Goal: Navigation & Orientation: Understand site structure

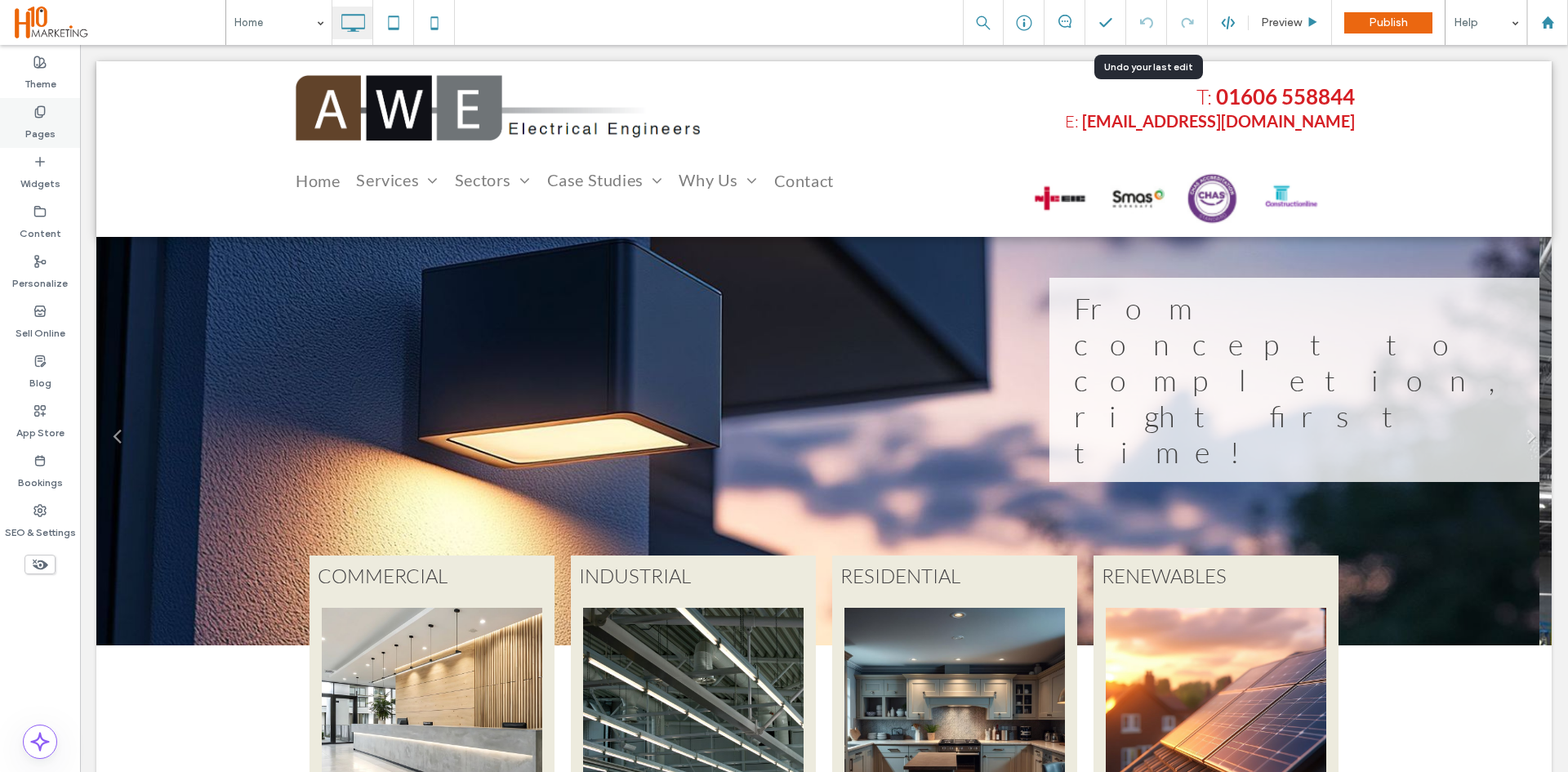
click at [27, 132] on label "Pages" at bounding box center [40, 130] width 30 height 23
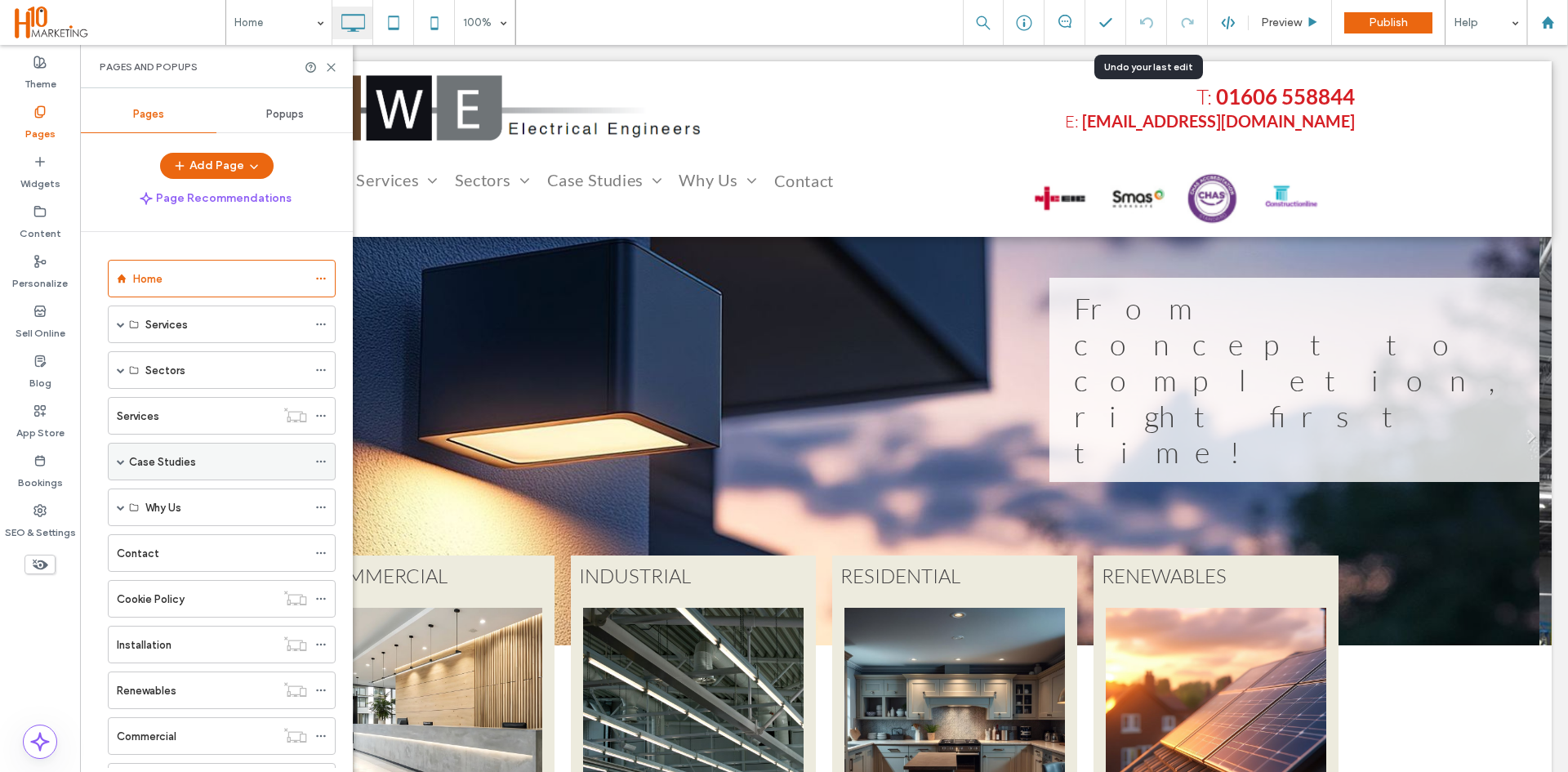
click at [129, 463] on label "Case Studies" at bounding box center [162, 461] width 67 height 29
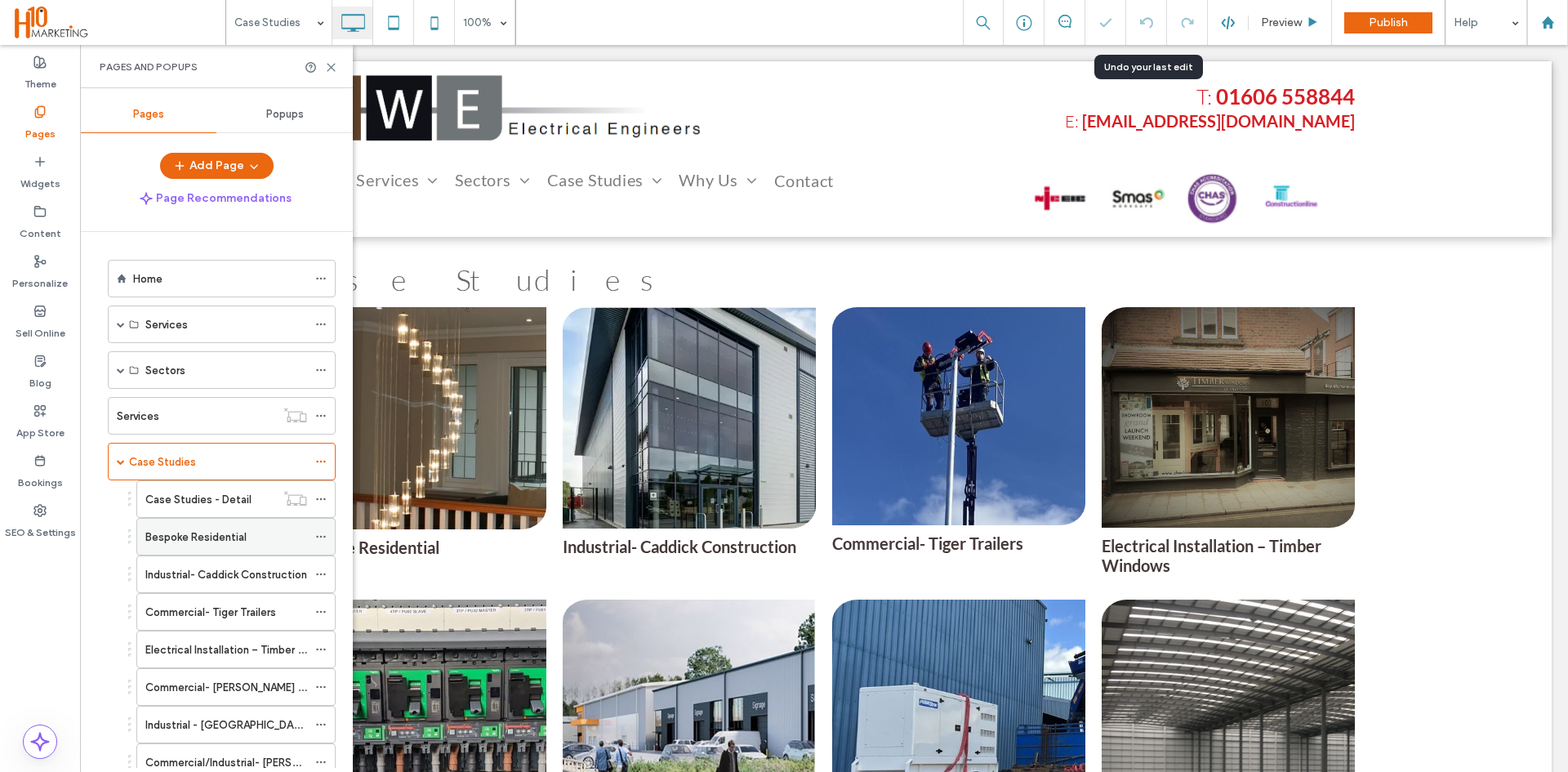
scroll to position [81, 0]
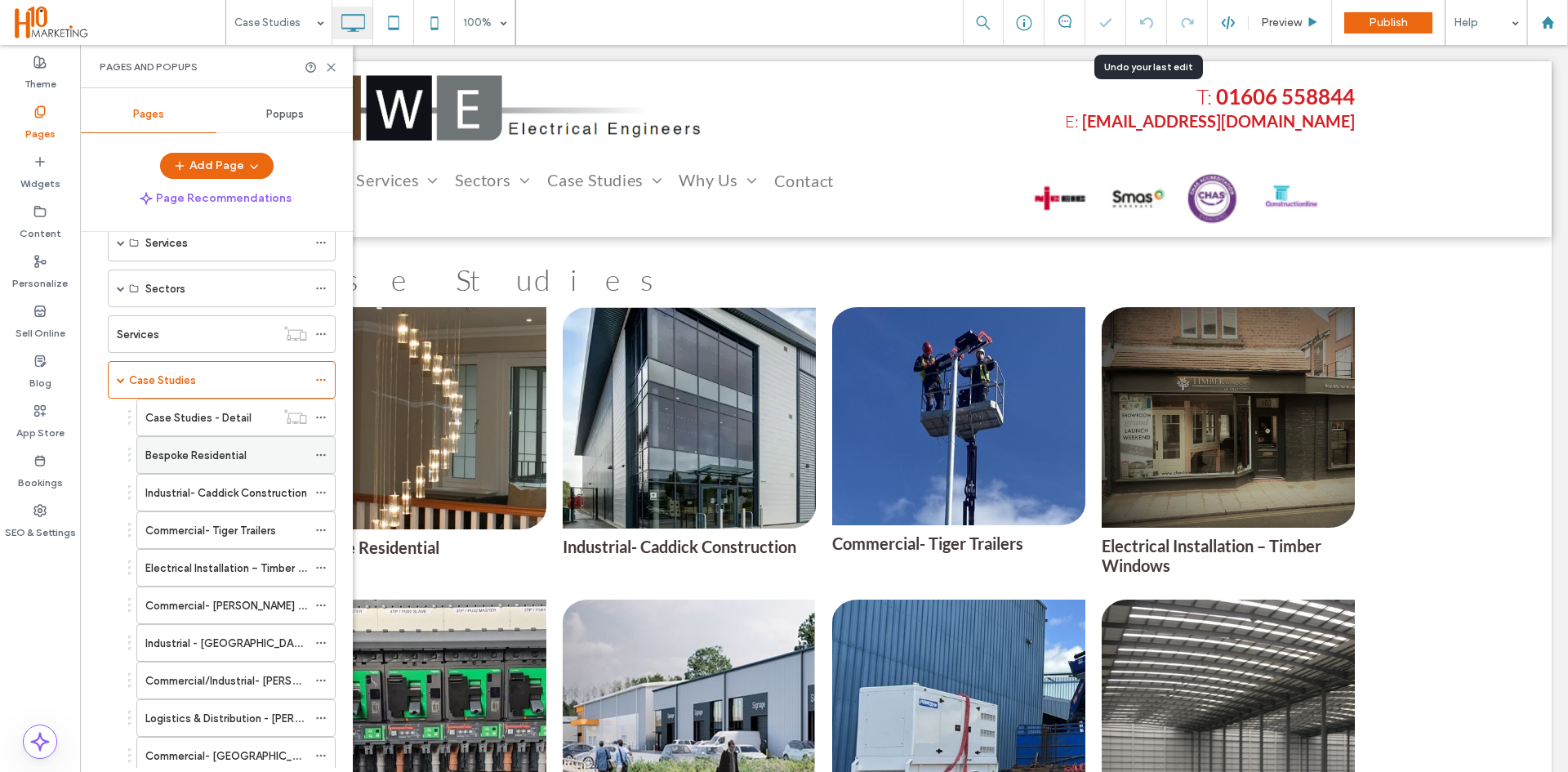
click at [227, 457] on label "Bespoke Residential" at bounding box center [196, 455] width 101 height 29
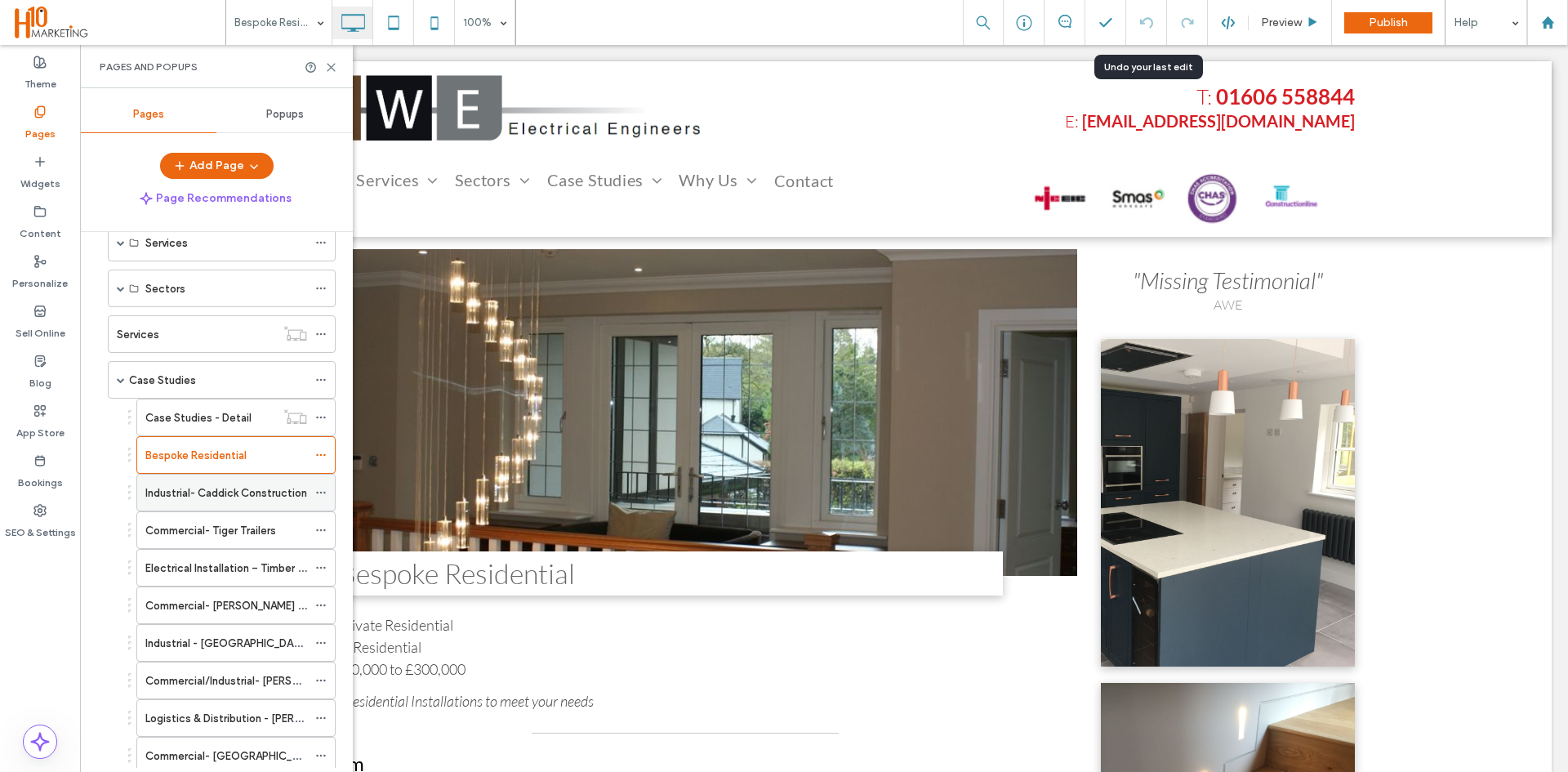
drag, startPoint x: 252, startPoint y: 492, endPoint x: 253, endPoint y: 511, distance: 19.0
click at [252, 492] on label "Industrial- Caddick Construction" at bounding box center [226, 492] width 162 height 29
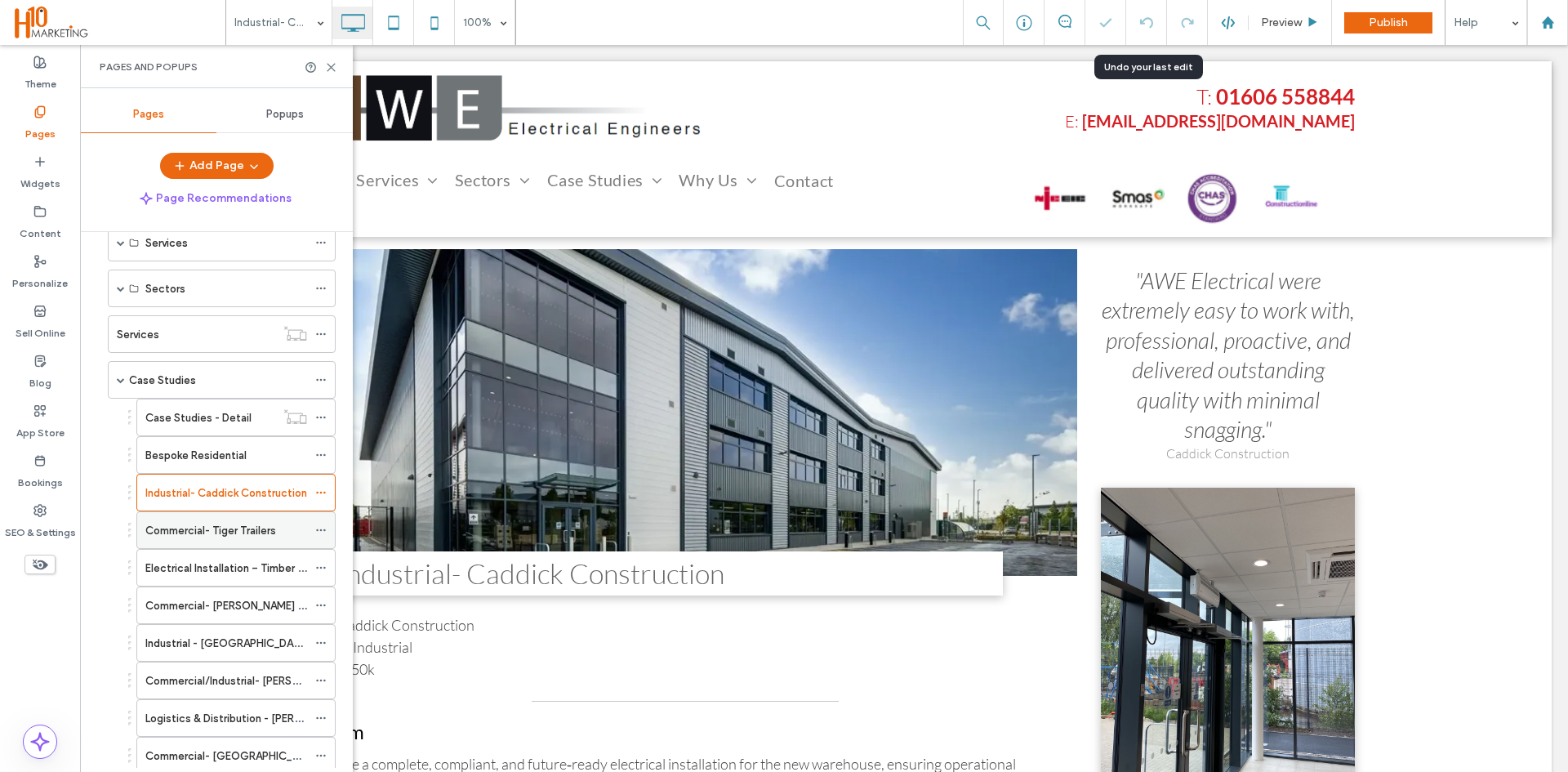
click at [216, 543] on div "Commercial- Tiger Trailers" at bounding box center [226, 530] width 162 height 36
click at [226, 568] on label "Electrical Installation – Timber Windows" at bounding box center [243, 567] width 195 height 29
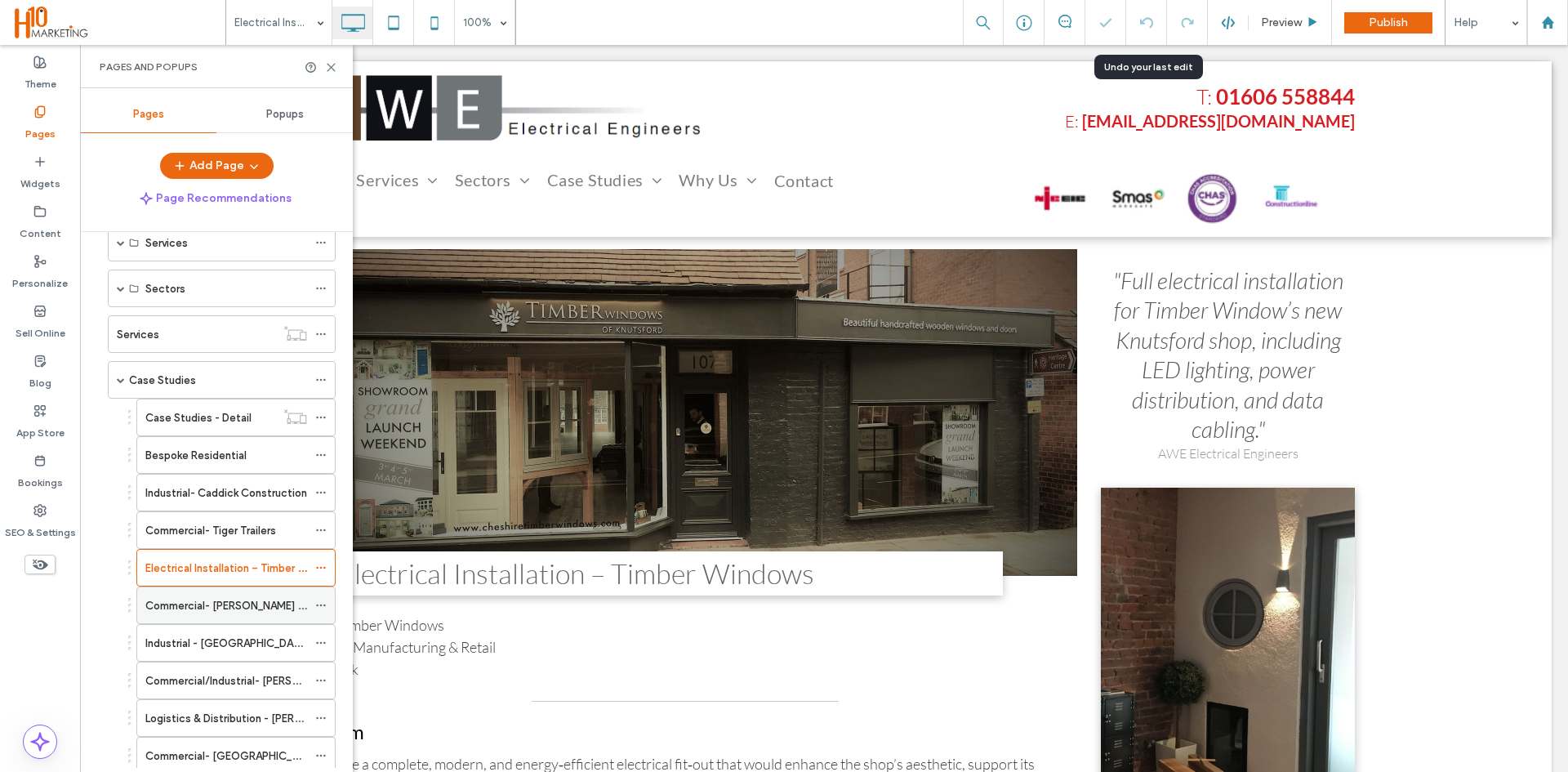
click at [222, 603] on label "Commercial- [PERSON_NAME] Signs EV" at bounding box center [242, 605] width 193 height 29
click at [221, 645] on label "Industrial - [GEOGRAPHIC_DATA]" at bounding box center [228, 643] width 164 height 29
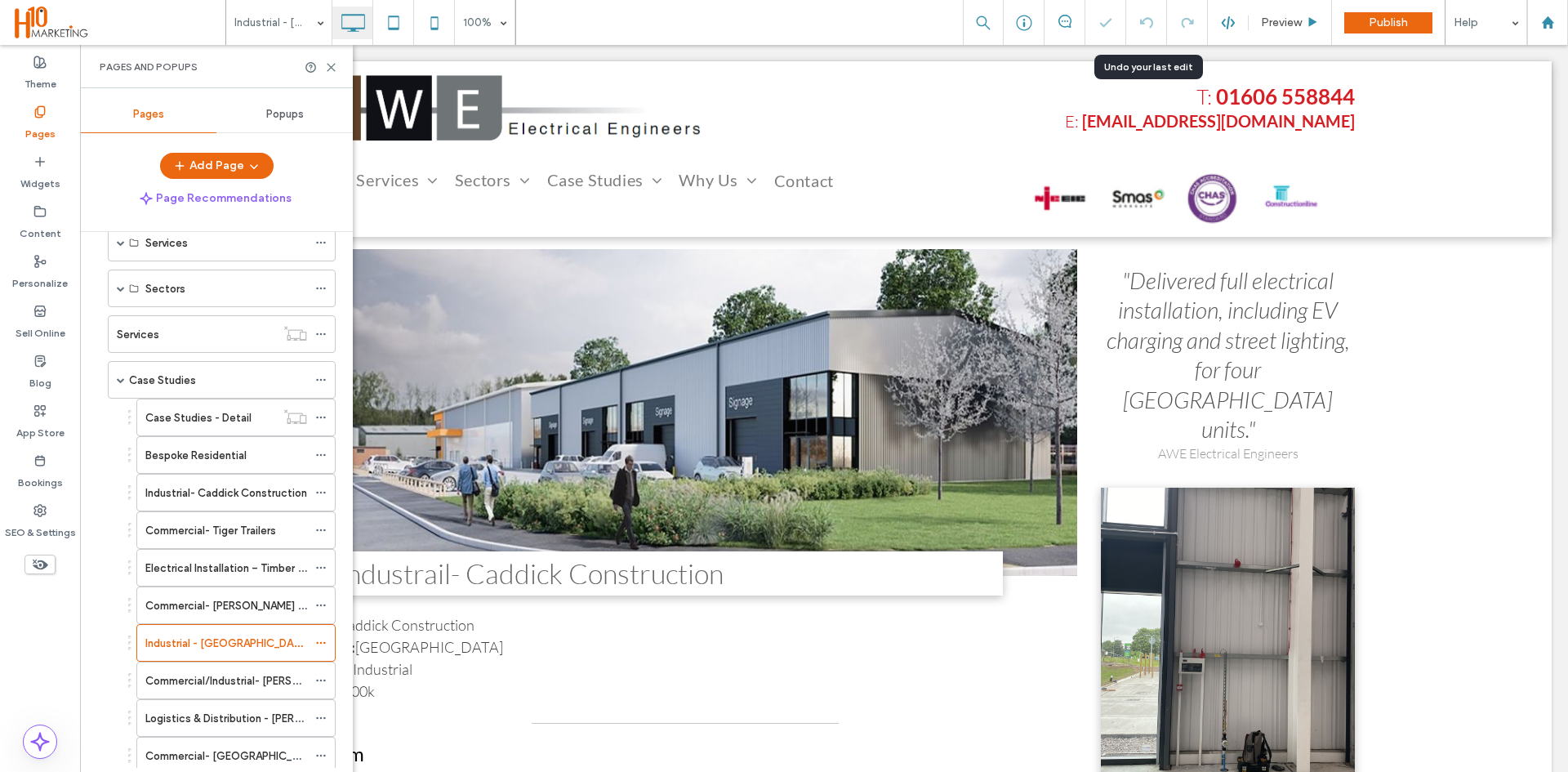
click at [214, 680] on label "Commercial/Industrial- [PERSON_NAME] Distribution" at bounding box center [275, 681] width 260 height 29
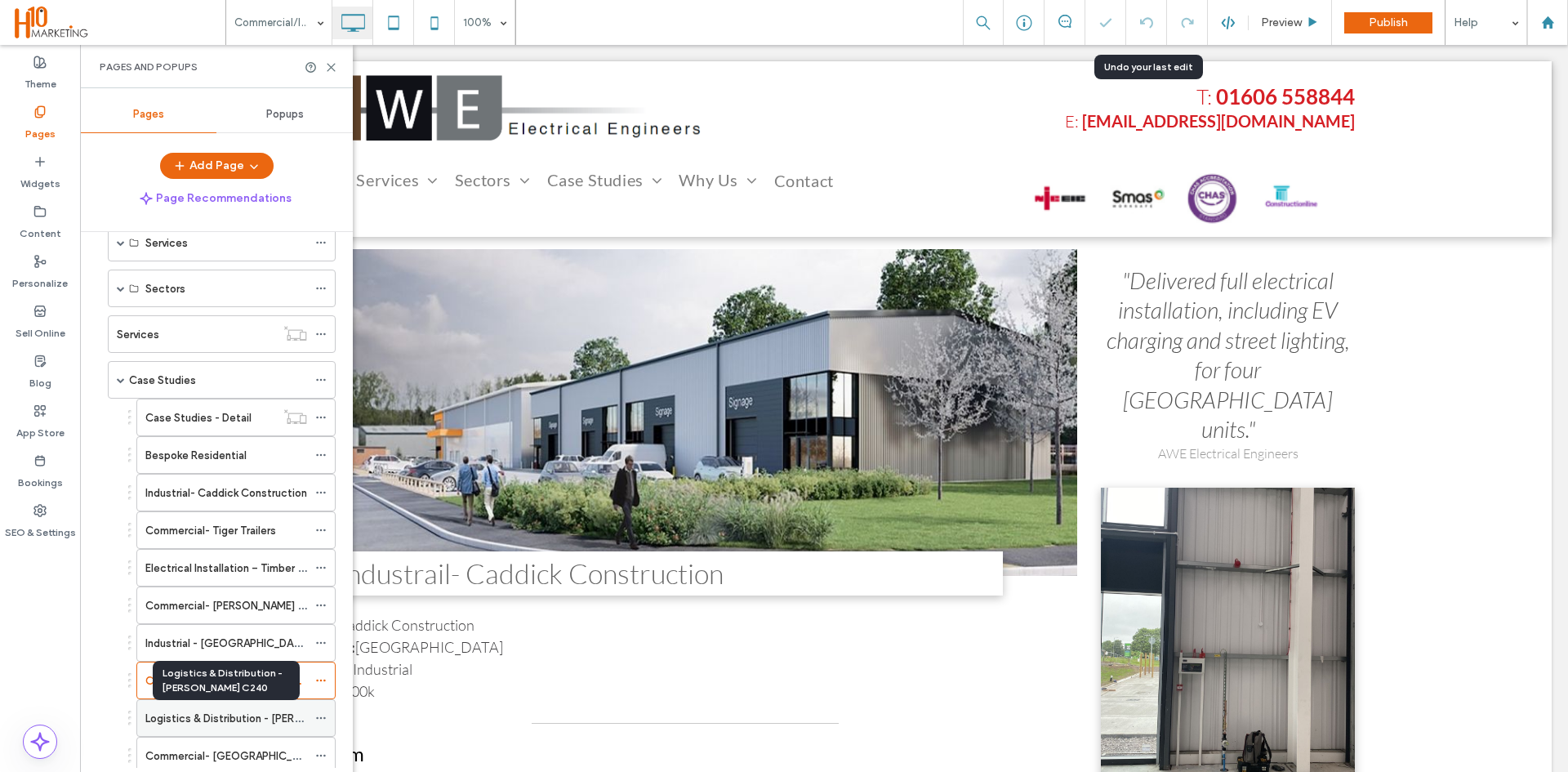
click at [226, 717] on label "Logistics & Distribution - [PERSON_NAME] C240" at bounding box center [265, 718] width 239 height 29
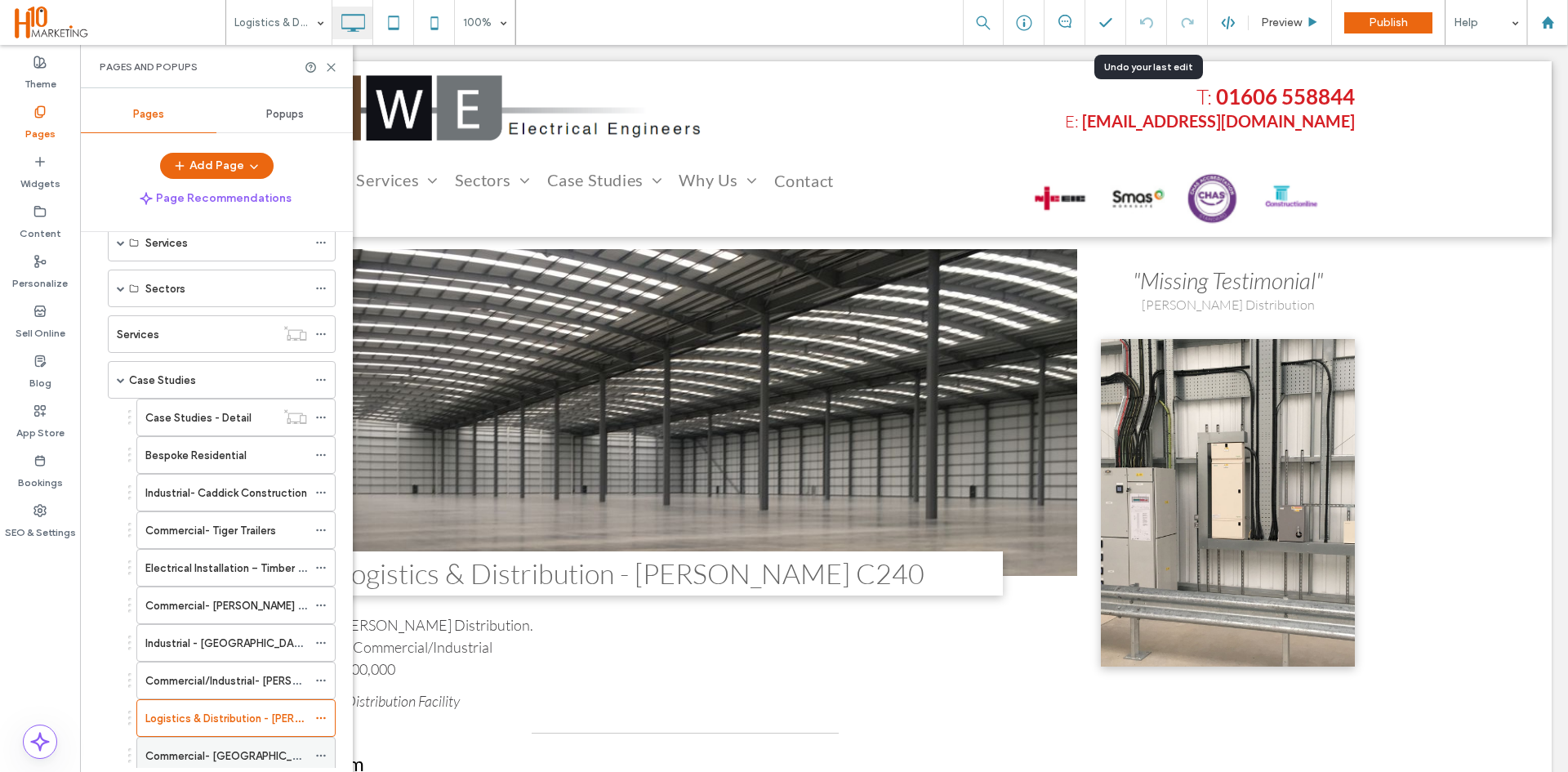
click at [172, 749] on label "Commercial- [GEOGRAPHIC_DATA]" at bounding box center [234, 756] width 177 height 29
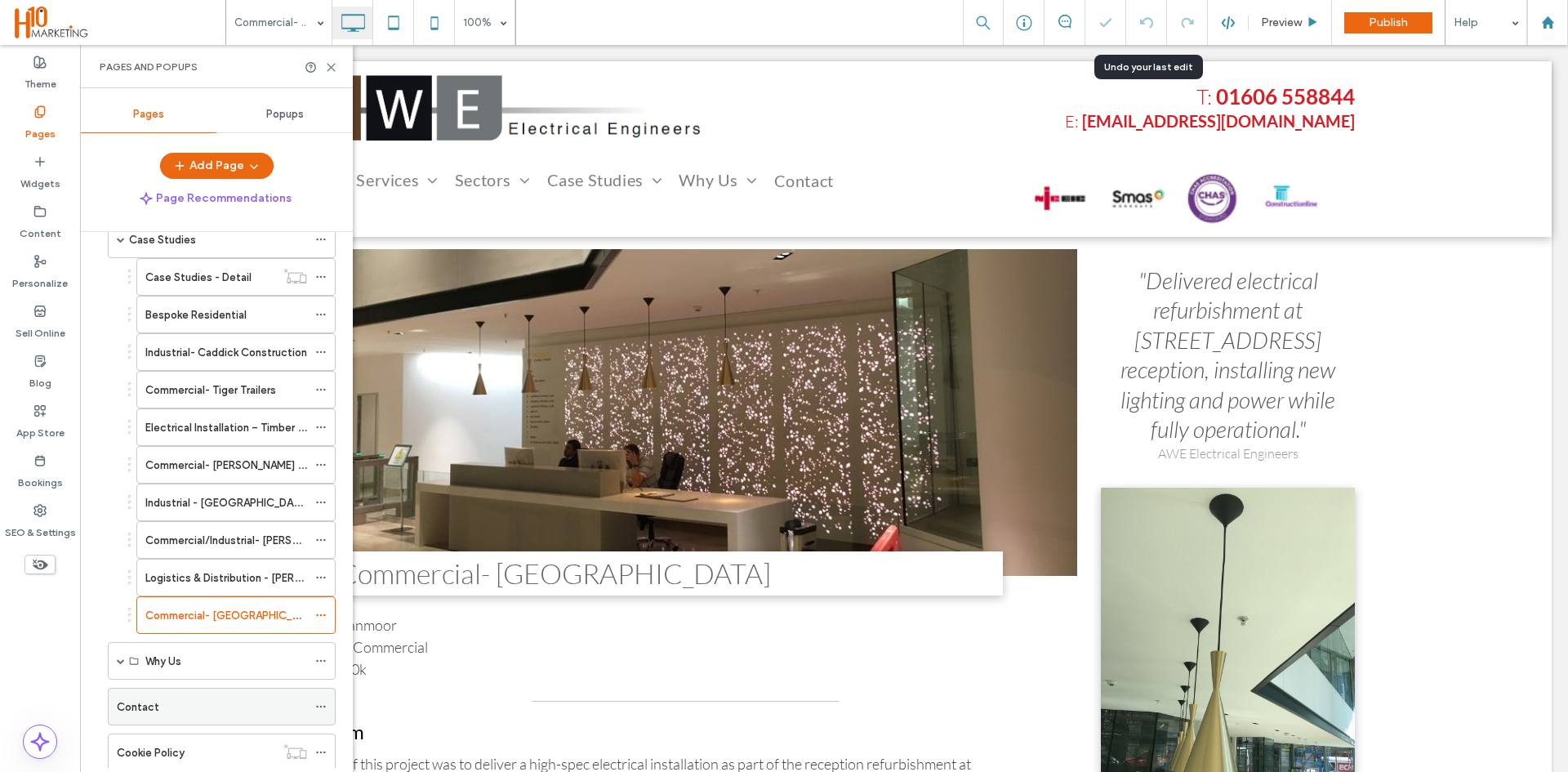
scroll to position [245, 0]
